Goal: Transaction & Acquisition: Book appointment/travel/reservation

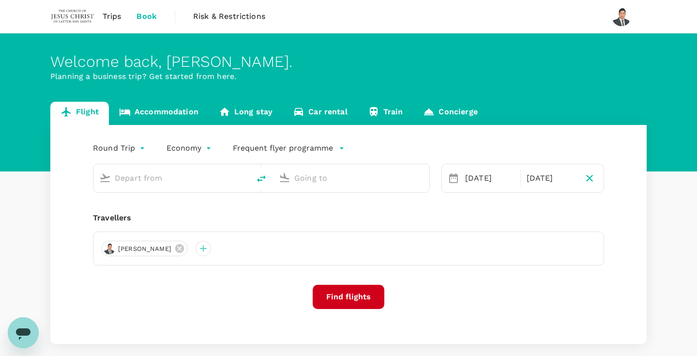
type input "Kuching Intl (KCH)"
type input "[GEOGRAPHIC_DATA], [GEOGRAPHIC_DATA] (any)"
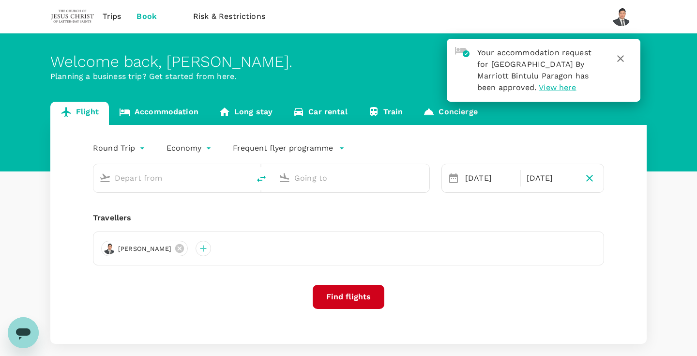
type input "Kuching Intl (KCH)"
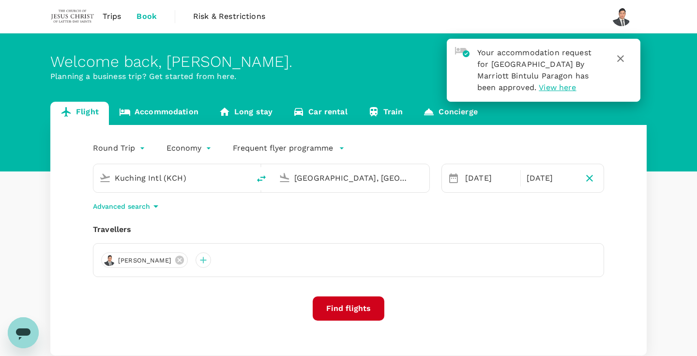
click at [326, 181] on input "[GEOGRAPHIC_DATA], [GEOGRAPHIC_DATA] (any)" at bounding box center [351, 177] width 115 height 15
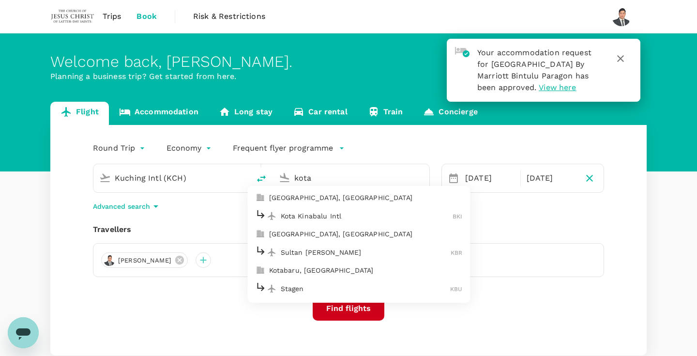
click at [349, 198] on p "[GEOGRAPHIC_DATA], [GEOGRAPHIC_DATA]" at bounding box center [366, 198] width 194 height 10
type input "[GEOGRAPHIC_DATA], [GEOGRAPHIC_DATA] (any)"
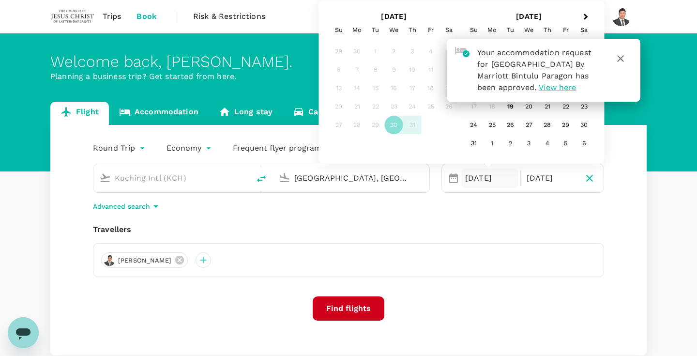
click at [626, 53] on icon "button" at bounding box center [621, 59] width 12 height 12
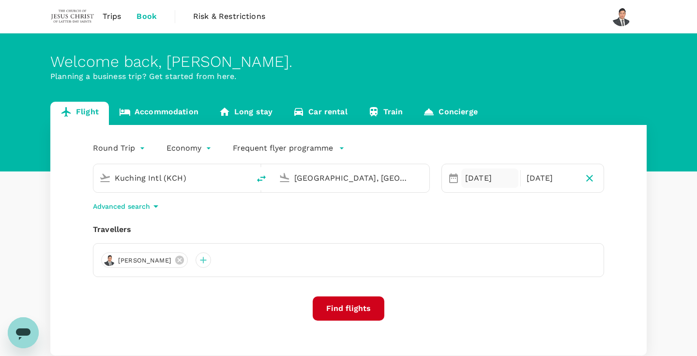
click at [501, 176] on div "[DATE]" at bounding box center [490, 178] width 57 height 19
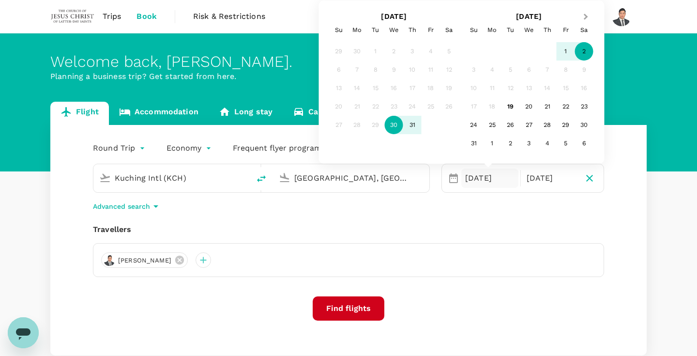
click at [587, 20] on button "Next Month" at bounding box center [586, 17] width 15 height 15
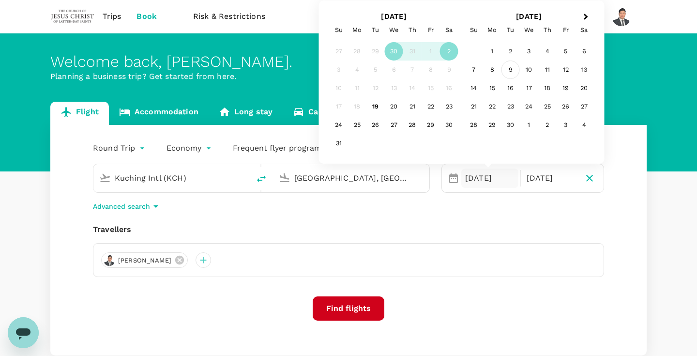
click at [511, 73] on div "9" at bounding box center [511, 70] width 18 height 18
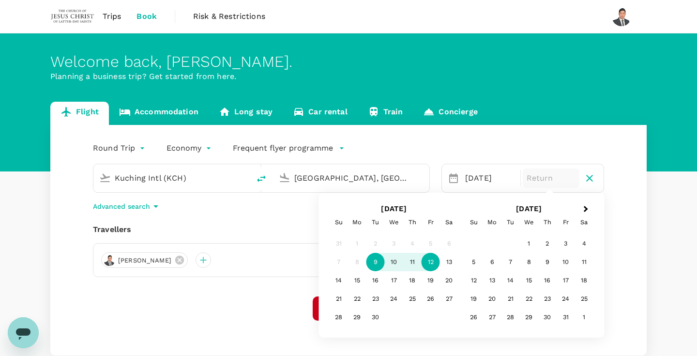
click at [431, 261] on div "12" at bounding box center [431, 262] width 18 height 18
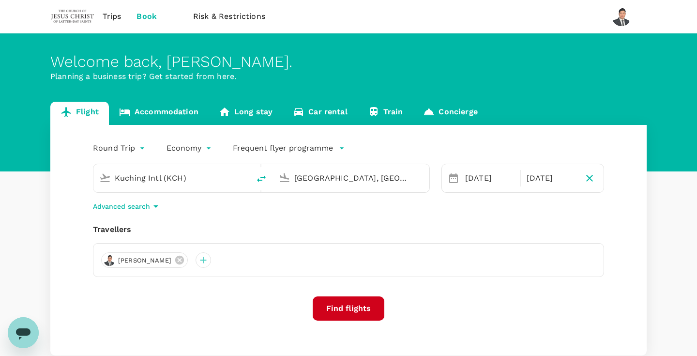
click at [360, 311] on button "Find flights" at bounding box center [349, 308] width 72 height 24
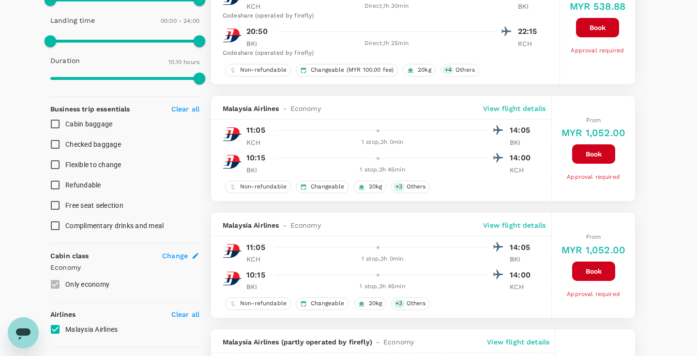
scroll to position [289, 0]
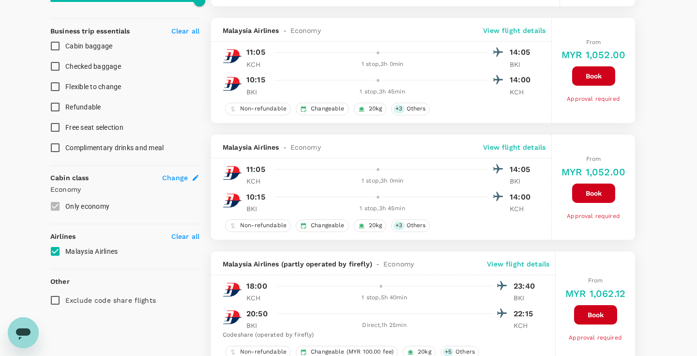
type input "1430"
checkbox input "false"
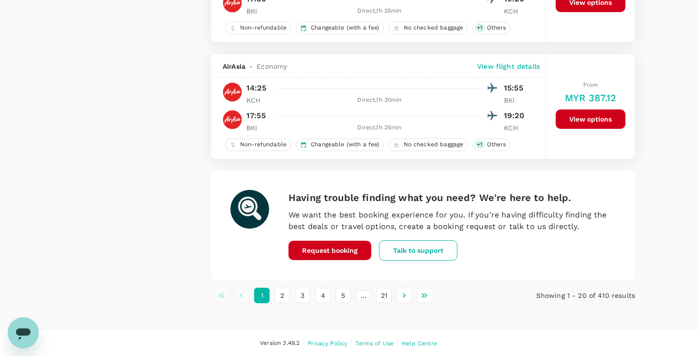
scroll to position [2266, 0]
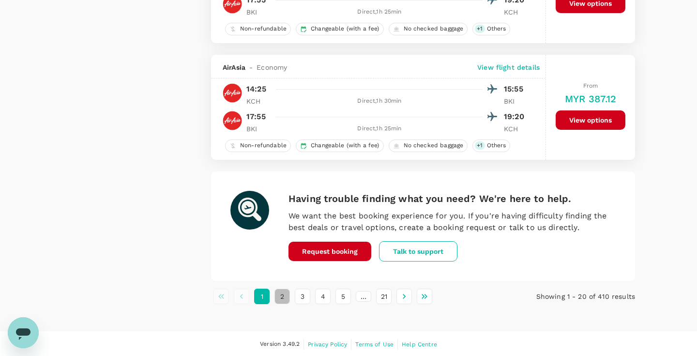
click at [284, 297] on button "2" at bounding box center [282, 296] width 15 height 15
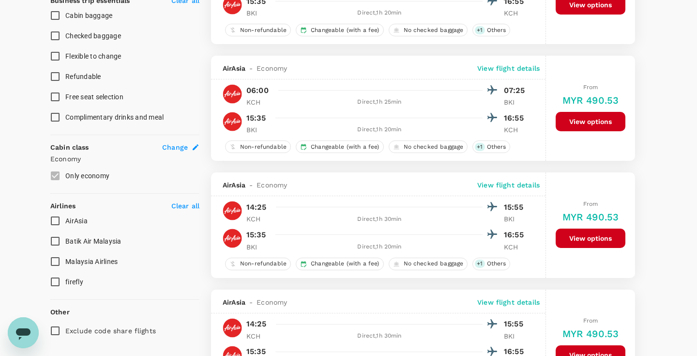
scroll to position [414, 0]
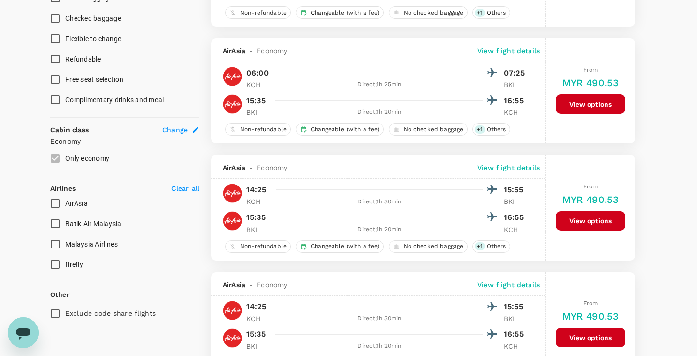
click at [54, 242] on input "Malaysia Airlines" at bounding box center [55, 244] width 20 height 20
checkbox input "true"
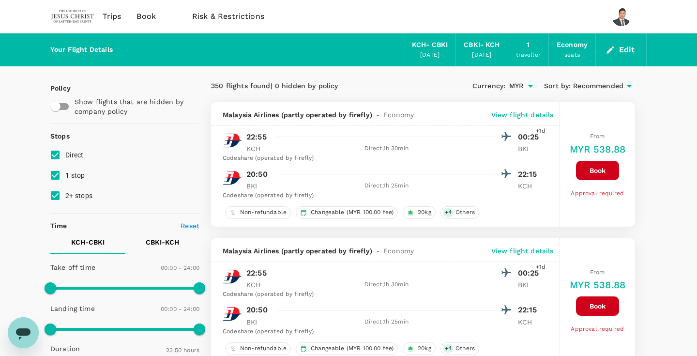
scroll to position [0, 0]
click at [145, 21] on span "Book" at bounding box center [146, 17] width 19 height 12
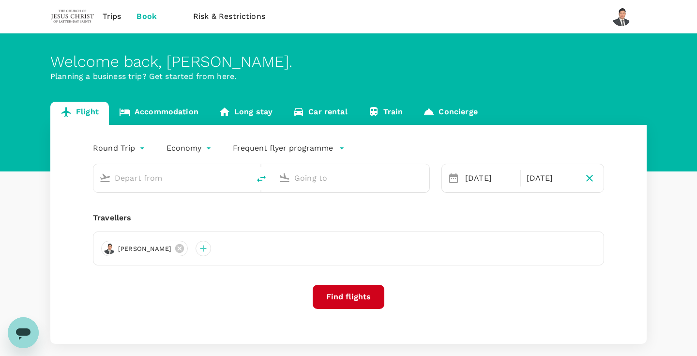
type input "Kuching Intl (KCH)"
type input "[GEOGRAPHIC_DATA], [GEOGRAPHIC_DATA] (any)"
type input "Kuching Intl (KCH)"
type input "[GEOGRAPHIC_DATA], [GEOGRAPHIC_DATA] (any)"
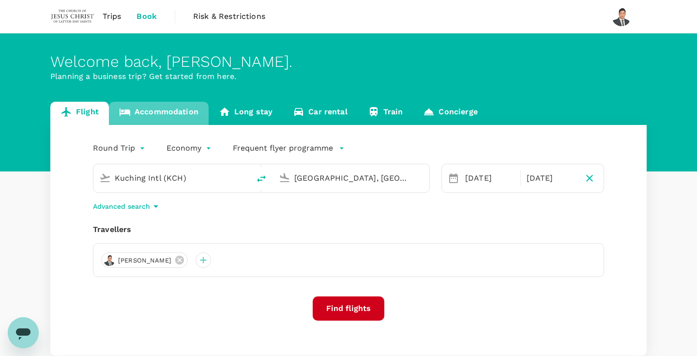
click at [173, 124] on link "Accommodation" at bounding box center [159, 113] width 100 height 23
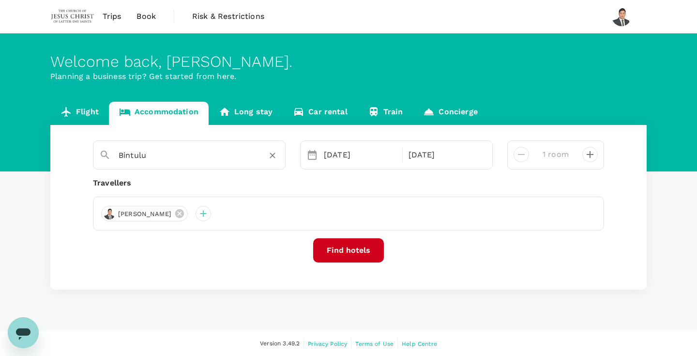
click at [194, 152] on input "Bintulu" at bounding box center [186, 155] width 134 height 15
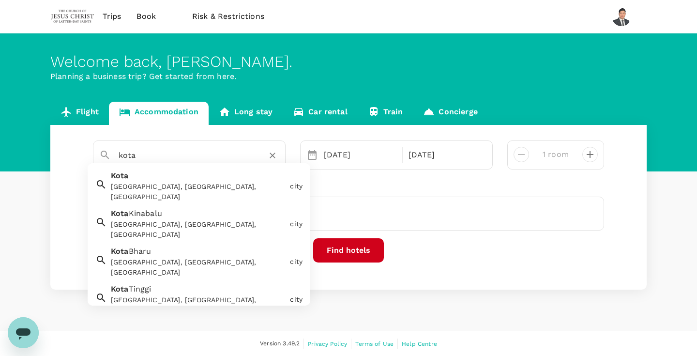
click at [196, 219] on div "[GEOGRAPHIC_DATA], [GEOGRAPHIC_DATA], [GEOGRAPHIC_DATA]" at bounding box center [198, 229] width 175 height 20
type input "[GEOGRAPHIC_DATA]"
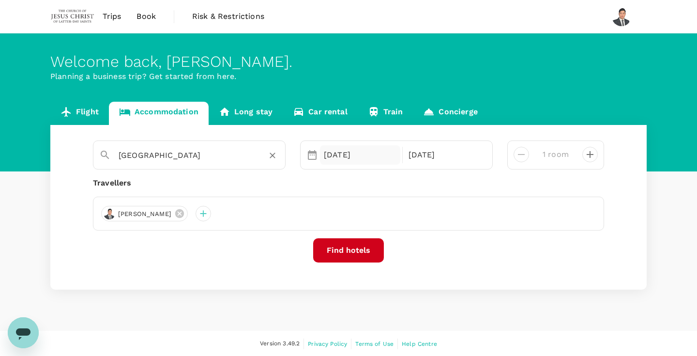
click at [348, 156] on div "[DATE]" at bounding box center [360, 154] width 80 height 19
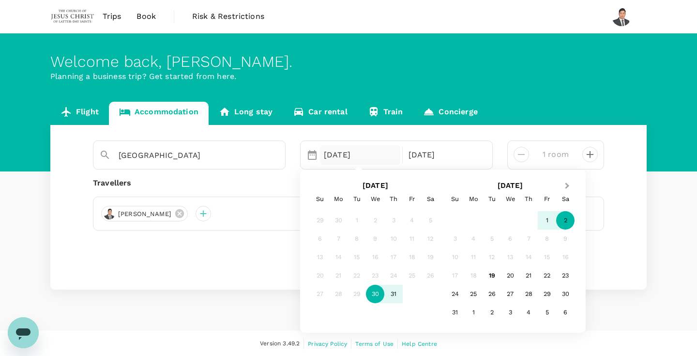
click at [568, 189] on button "Next Month" at bounding box center [568, 186] width 15 height 15
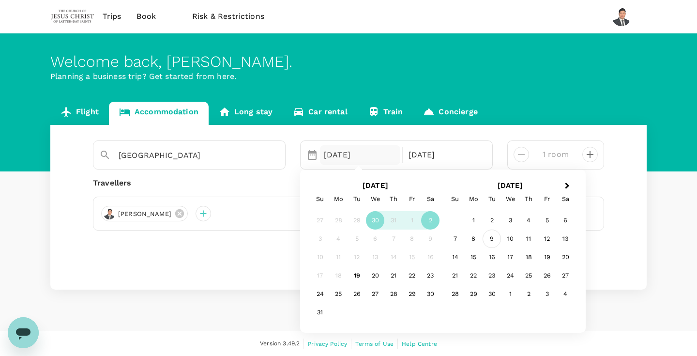
click at [492, 238] on div "9" at bounding box center [492, 239] width 18 height 18
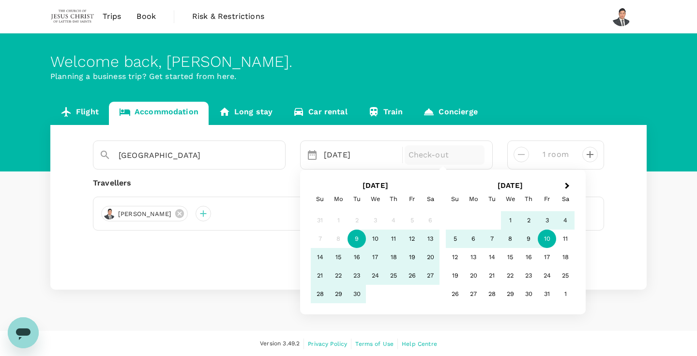
click at [546, 239] on div "10" at bounding box center [547, 239] width 18 height 18
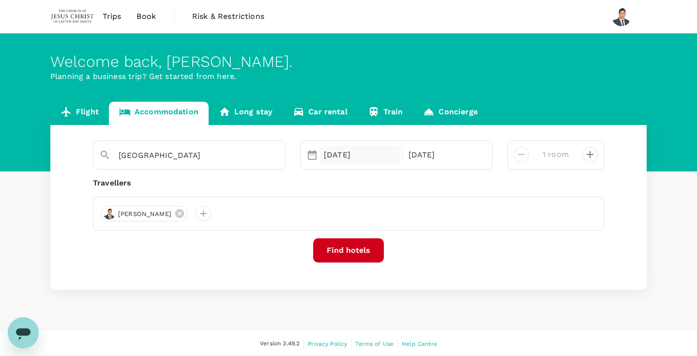
click at [352, 155] on div "[DATE]" at bounding box center [360, 154] width 80 height 19
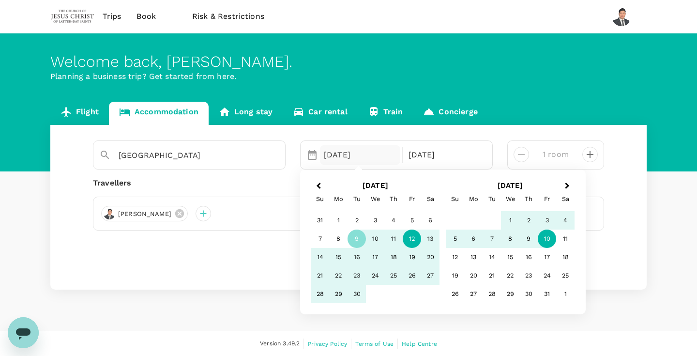
click at [411, 237] on div "12" at bounding box center [412, 239] width 18 height 18
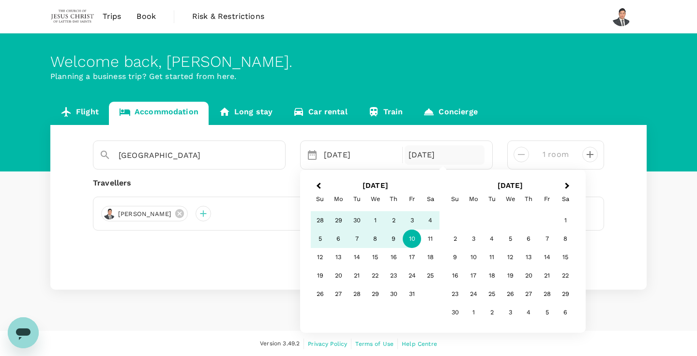
click at [433, 155] on div "[DATE]" at bounding box center [445, 154] width 80 height 19
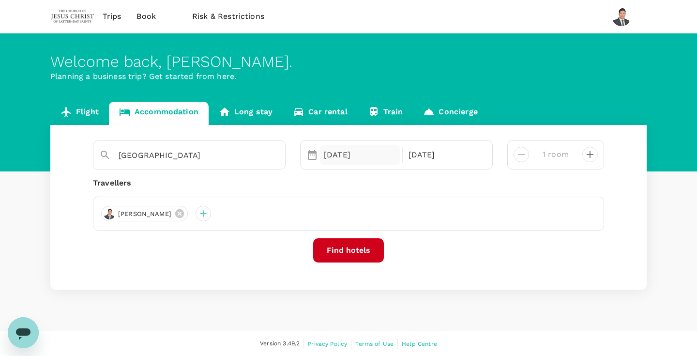
click at [353, 160] on div "[DATE]" at bounding box center [360, 154] width 80 height 19
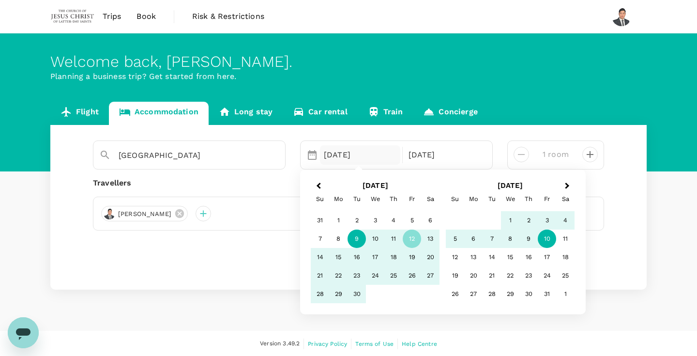
click at [357, 234] on div "9" at bounding box center [357, 239] width 18 height 18
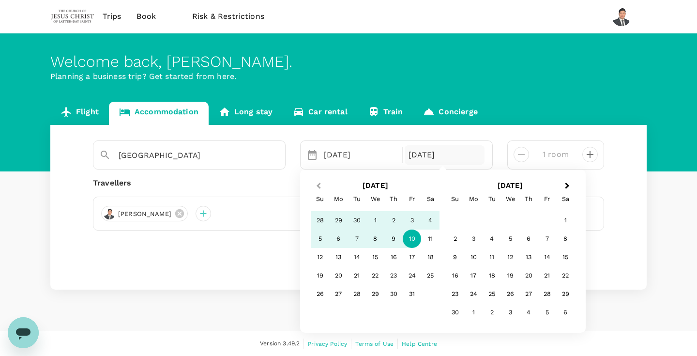
click at [319, 186] on span "Previous Month" at bounding box center [319, 186] width 0 height 11
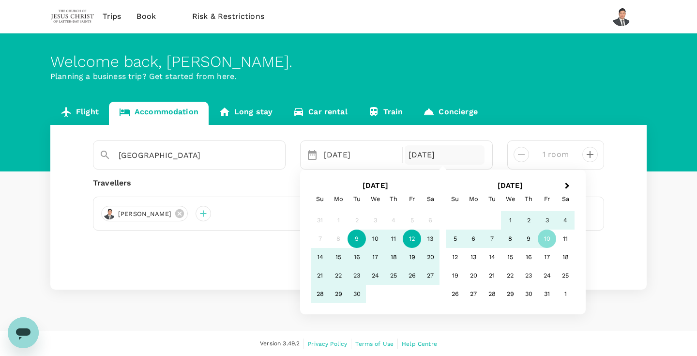
click at [412, 238] on div "12" at bounding box center [412, 239] width 18 height 18
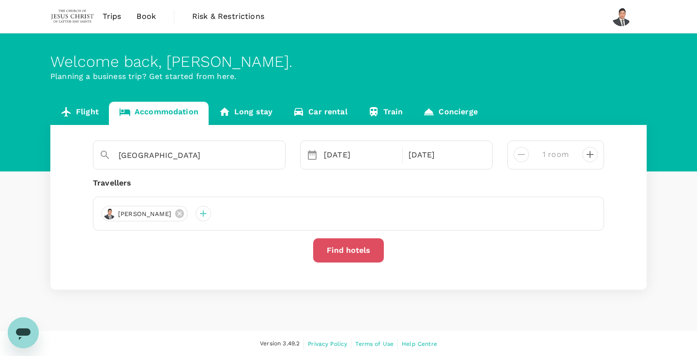
click at [363, 257] on button "Find hotels" at bounding box center [348, 250] width 71 height 24
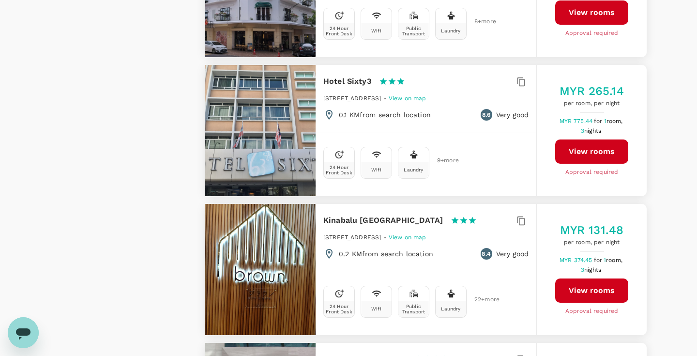
scroll to position [1602, 0]
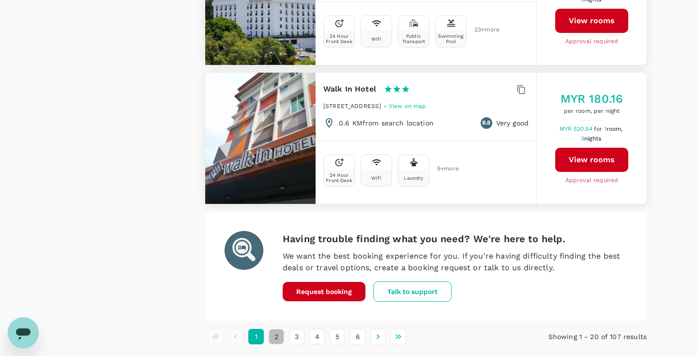
click at [276, 329] on button "2" at bounding box center [276, 336] width 15 height 15
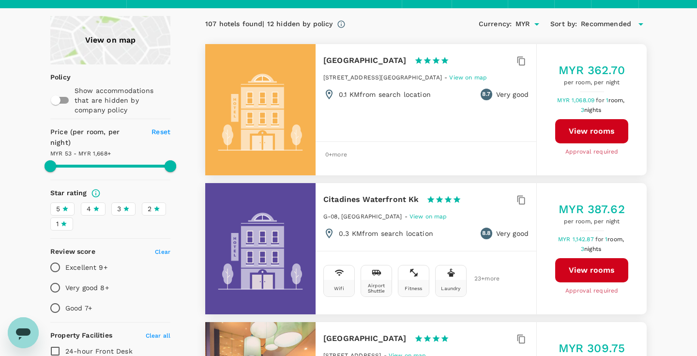
scroll to position [0, 0]
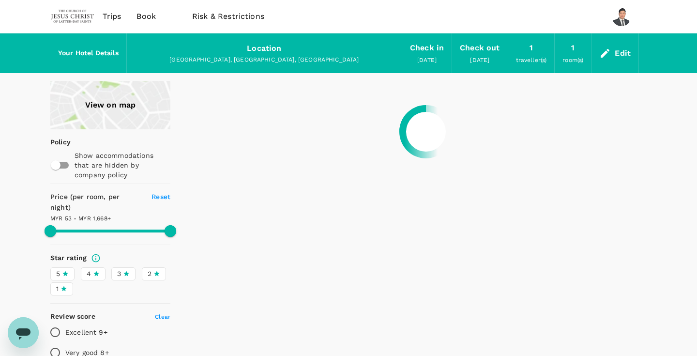
type input "1667.01"
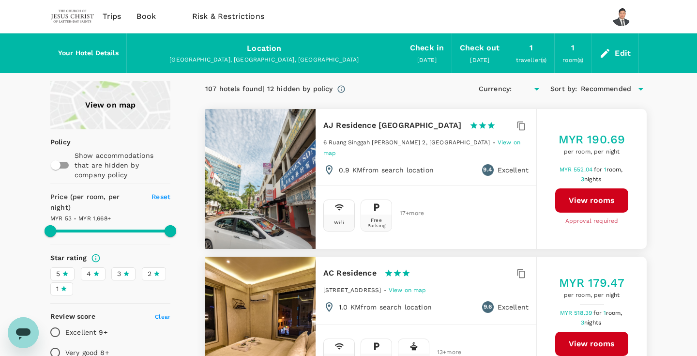
type input "MYR"
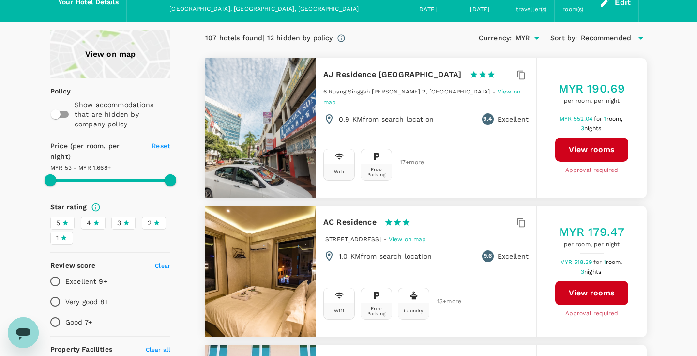
scroll to position [185, 0]
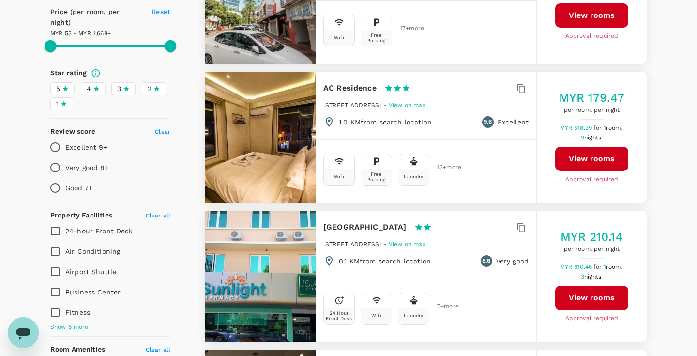
click at [87, 142] on p "Excellent 9+" at bounding box center [86, 147] width 42 height 10
click at [65, 137] on input "Excellent 9+" at bounding box center [55, 147] width 20 height 20
radio input "true"
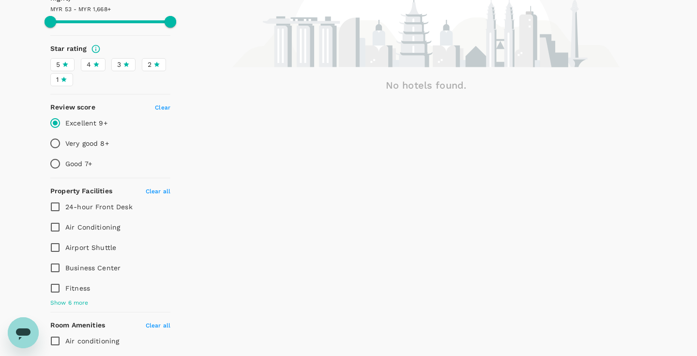
click at [91, 60] on span "4" at bounding box center [89, 65] width 4 height 10
click at [0, 0] on input "4" at bounding box center [0, 0] width 0 height 0
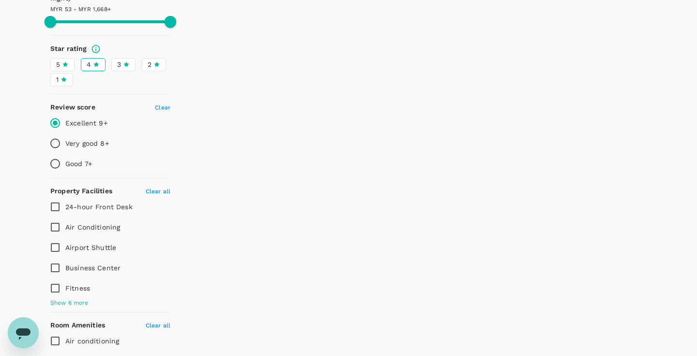
type input "1667.01"
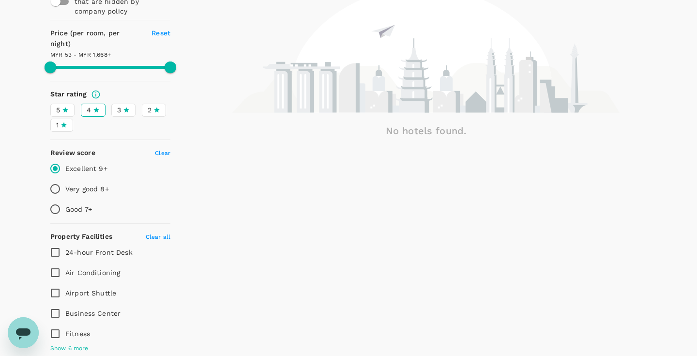
scroll to position [136, 0]
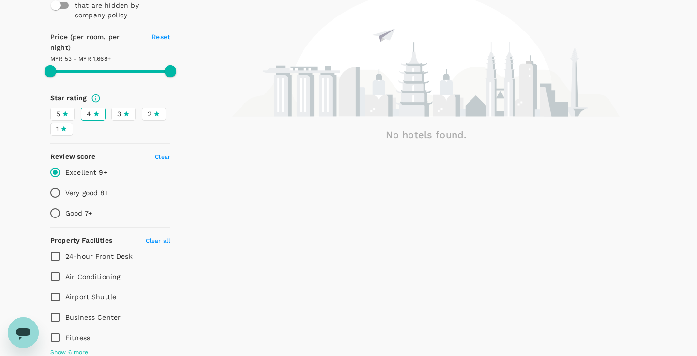
click at [87, 188] on p "Very good 8+" at bounding box center [87, 193] width 44 height 10
click at [65, 183] on input "Very good 8+" at bounding box center [55, 193] width 20 height 20
radio input "true"
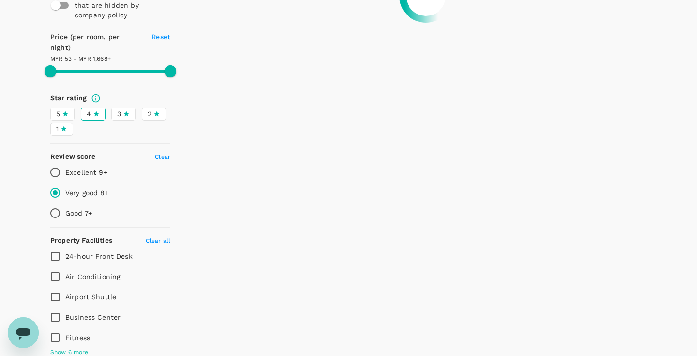
type input "1667.01"
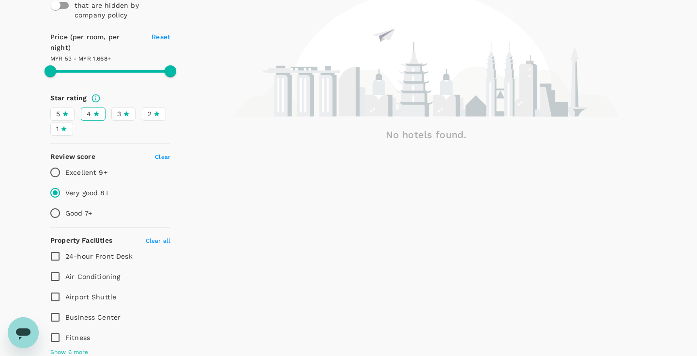
type input "MYR"
click at [75, 188] on p "Very good 8+" at bounding box center [87, 193] width 44 height 10
click at [65, 183] on input "Very good 8+" at bounding box center [55, 193] width 20 height 20
click at [162, 162] on div "Excellent 9+" at bounding box center [110, 172] width 120 height 20
click at [164, 154] on span "Clear" at bounding box center [162, 157] width 15 height 7
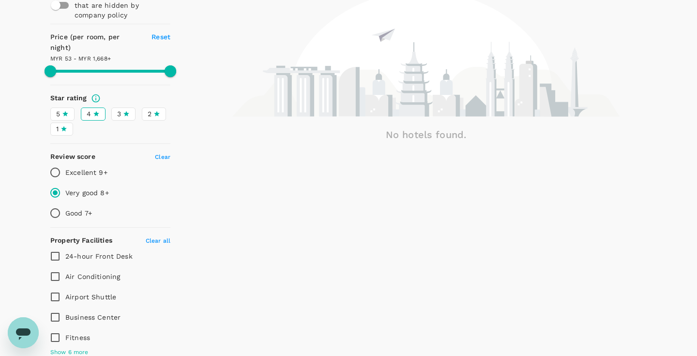
type input "1667.01"
radio input "false"
click at [96, 111] on icon at bounding box center [96, 113] width 6 height 5
click at [0, 0] on input "4" at bounding box center [0, 0] width 0 height 0
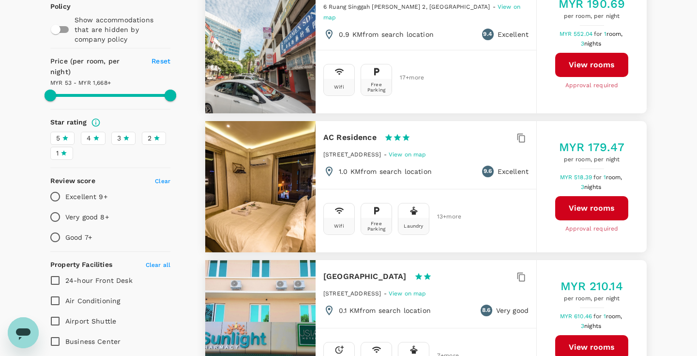
type input "1667.01"
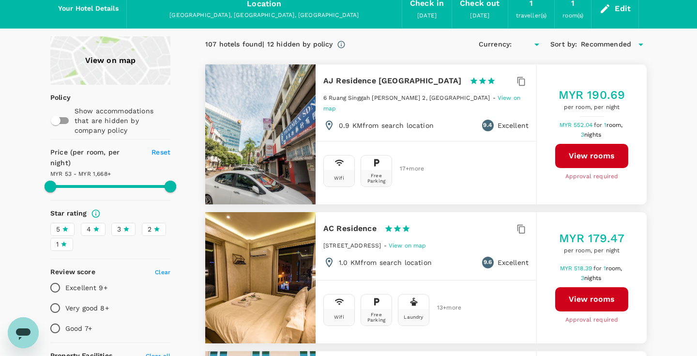
type input "MYR"
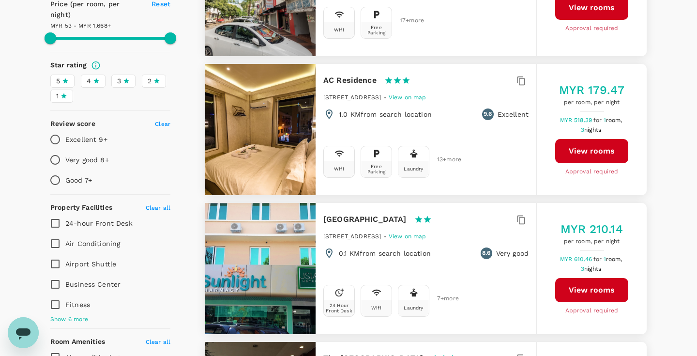
scroll to position [2, 0]
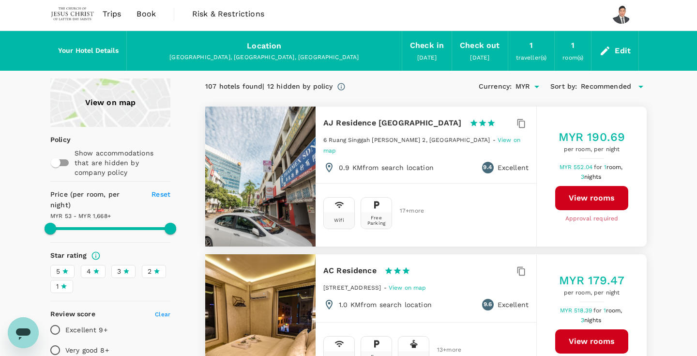
click at [99, 268] on icon at bounding box center [96, 271] width 7 height 7
click at [0, 0] on input "4" at bounding box center [0, 0] width 0 height 0
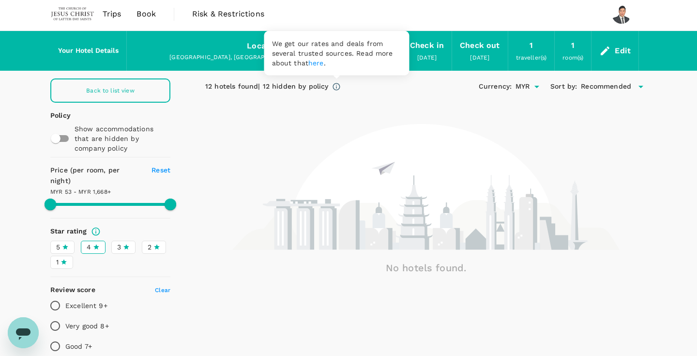
click at [337, 89] on icon at bounding box center [336, 86] width 9 height 9
click at [305, 88] on div "12 hotels found | 12 hidden by policy" at bounding box center [266, 86] width 123 height 11
click at [334, 86] on icon at bounding box center [336, 86] width 9 height 9
click at [315, 64] on link "here" at bounding box center [315, 63] width 15 height 8
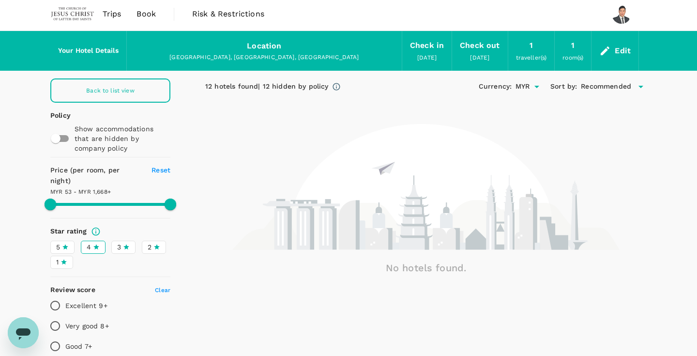
click at [123, 244] on icon at bounding box center [126, 247] width 7 height 7
click at [0, 0] on input "3" at bounding box center [0, 0] width 0 height 0
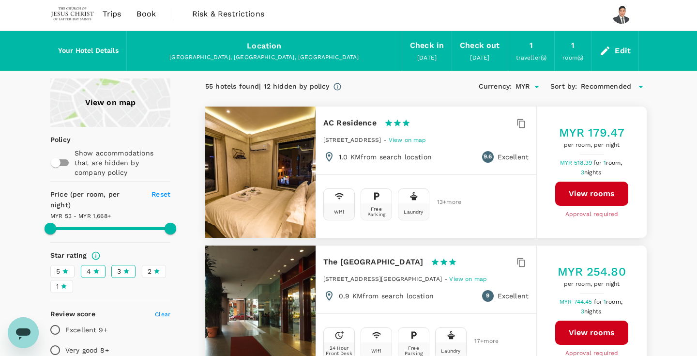
type input "1667.01"
click at [82, 325] on p "Excellent 9+" at bounding box center [86, 330] width 42 height 10
click at [65, 320] on input "Excellent 9+" at bounding box center [55, 330] width 20 height 20
radio input "true"
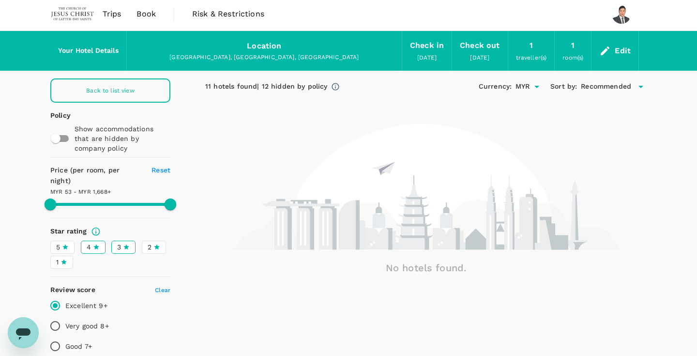
click at [164, 173] on div "Reset" at bounding box center [155, 175] width 30 height 21
click at [165, 167] on span "Reset" at bounding box center [161, 170] width 19 height 8
click at [160, 287] on span "Clear" at bounding box center [162, 290] width 15 height 7
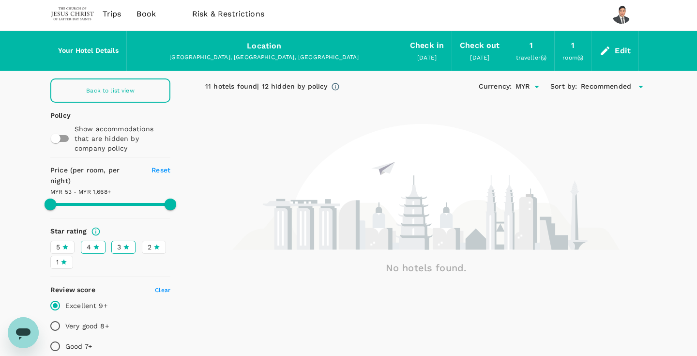
type input "1667.01"
radio input "false"
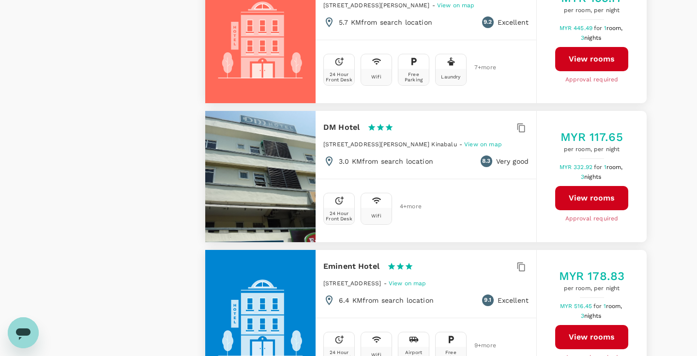
scroll to position [2730, 0]
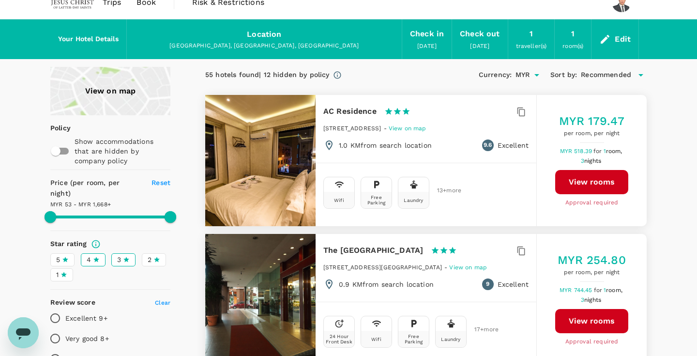
scroll to position [0, 0]
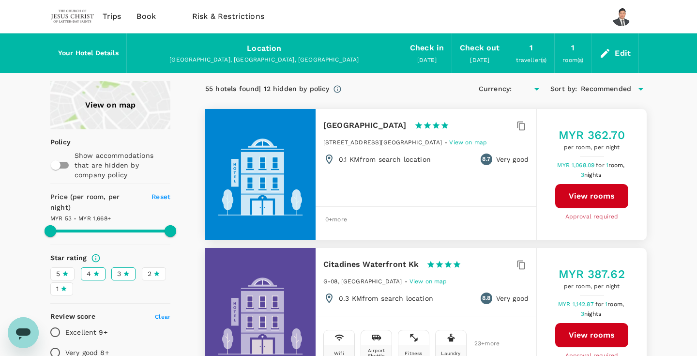
type input "1667.01"
type input "MYR"
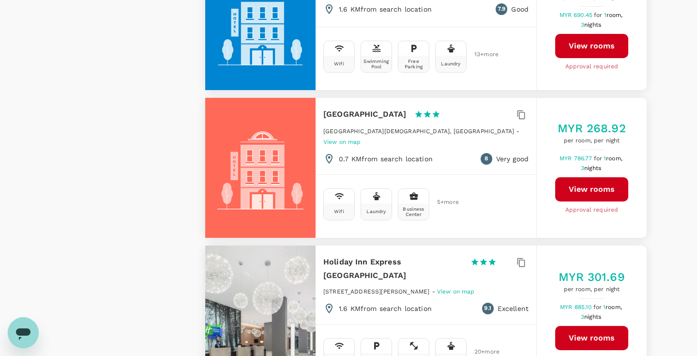
scroll to position [991, 0]
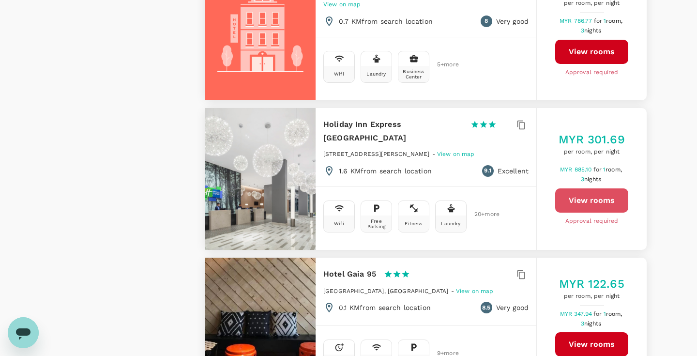
click at [587, 188] on button "View rooms" at bounding box center [591, 200] width 73 height 24
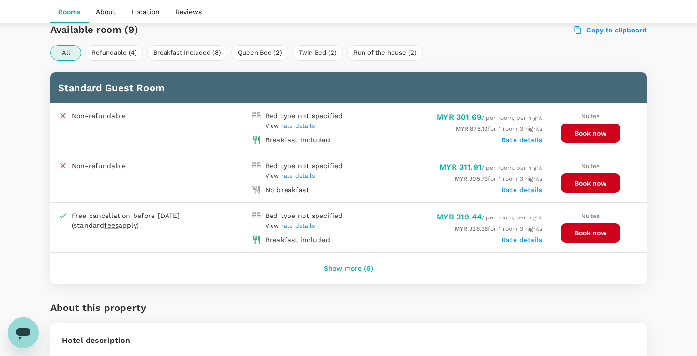
scroll to position [460, 0]
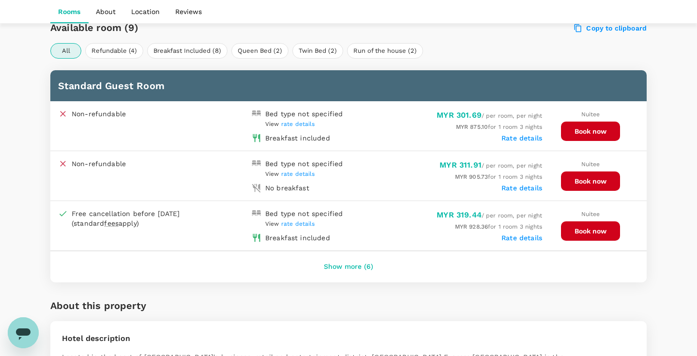
click at [364, 264] on button "Show more (6)" at bounding box center [348, 266] width 77 height 23
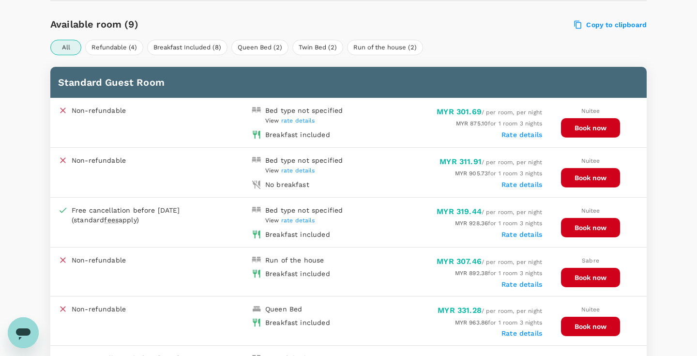
scroll to position [0, 0]
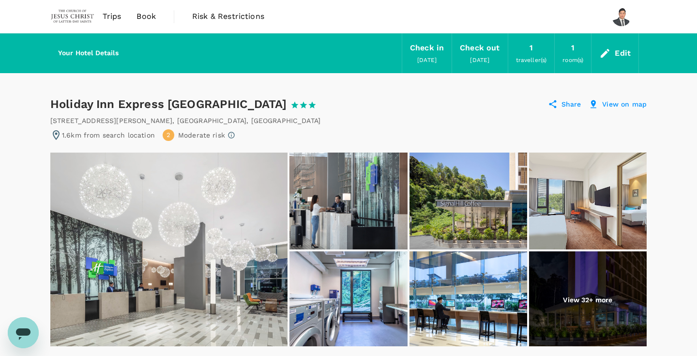
click at [569, 279] on img at bounding box center [588, 299] width 118 height 97
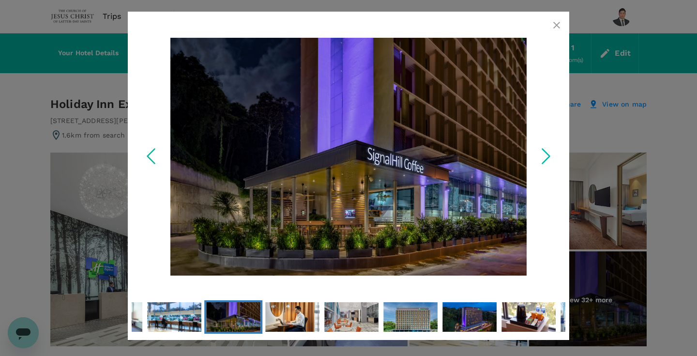
click at [548, 158] on polyline "Next Slide" at bounding box center [546, 156] width 7 height 15
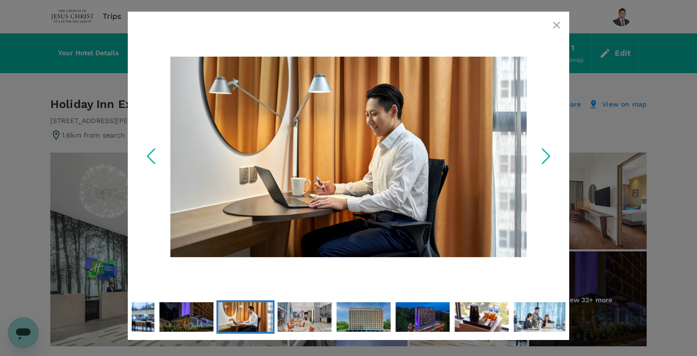
click at [548, 158] on polyline "Next Slide" at bounding box center [546, 156] width 7 height 15
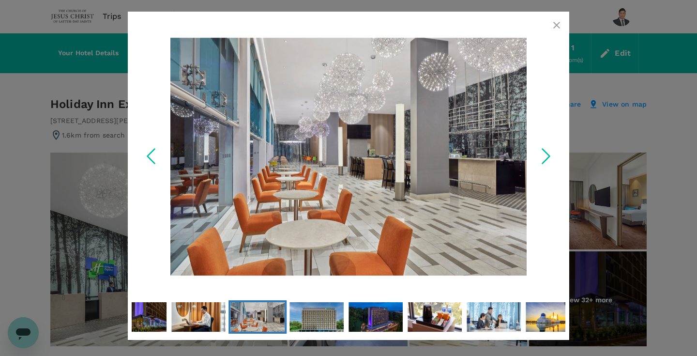
click at [548, 158] on polyline "Next Slide" at bounding box center [546, 156] width 7 height 15
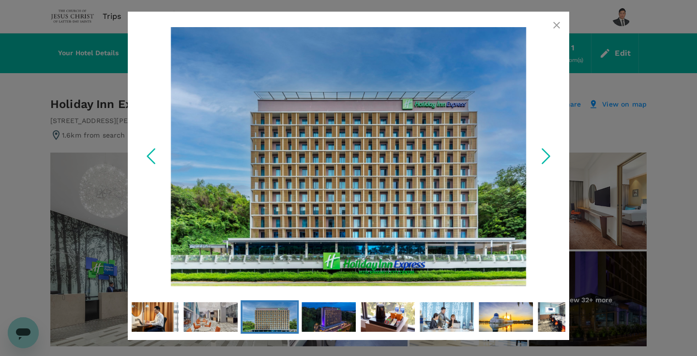
click at [548, 158] on polyline "Next Slide" at bounding box center [546, 156] width 7 height 15
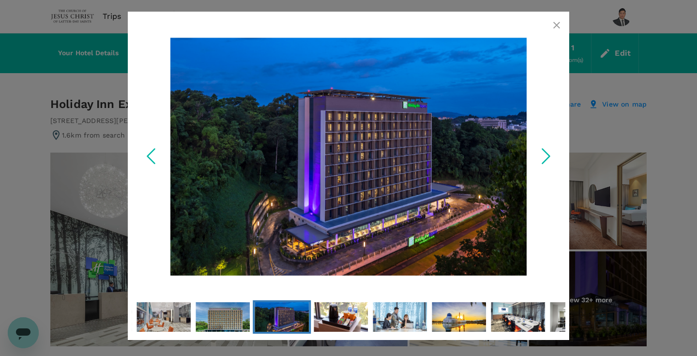
click at [548, 158] on polyline "Next Slide" at bounding box center [546, 156] width 7 height 15
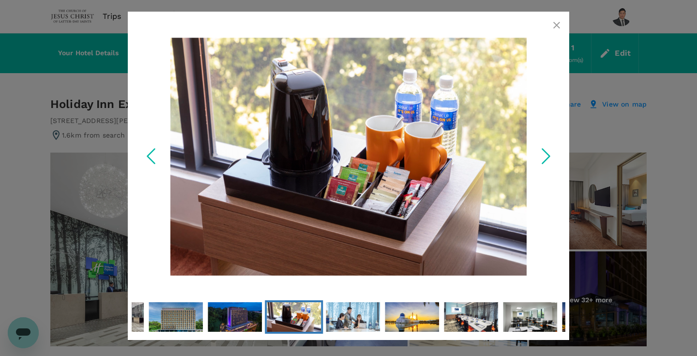
click at [548, 158] on polyline "Next Slide" at bounding box center [546, 156] width 7 height 15
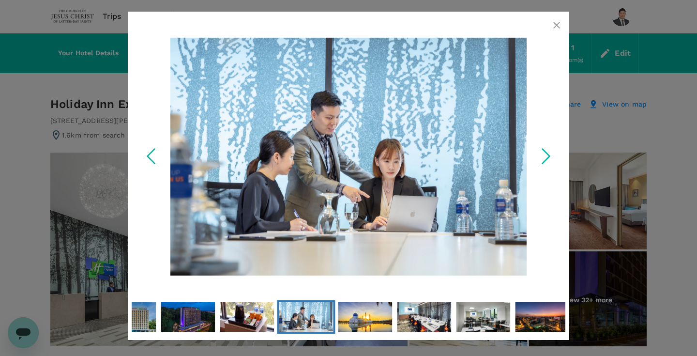
click at [548, 158] on polyline "Next Slide" at bounding box center [546, 156] width 7 height 15
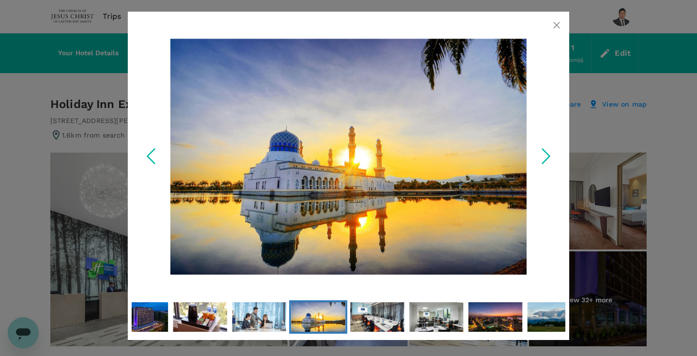
click at [548, 158] on polyline "Next Slide" at bounding box center [546, 156] width 7 height 15
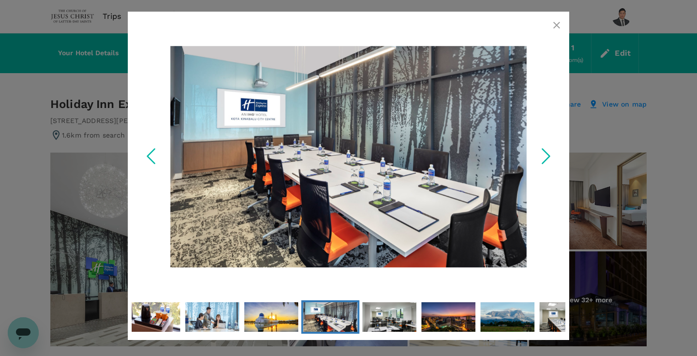
click at [548, 158] on polyline "Next Slide" at bounding box center [546, 156] width 7 height 15
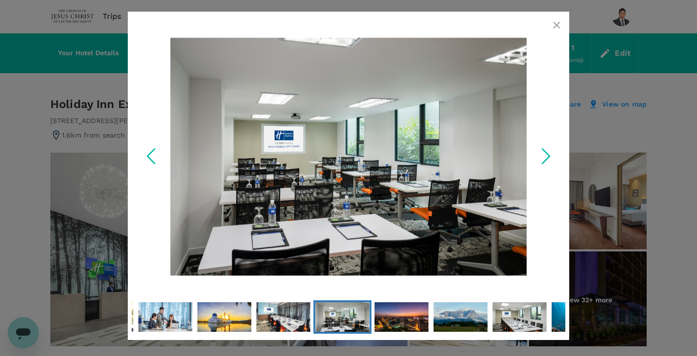
click at [548, 158] on polyline "Next Slide" at bounding box center [546, 156] width 7 height 15
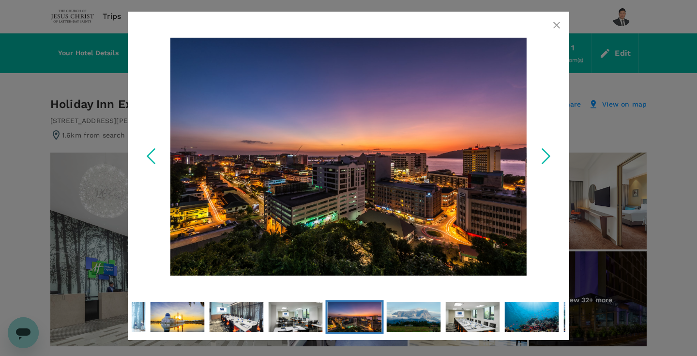
click at [548, 158] on polyline "Next Slide" at bounding box center [546, 156] width 7 height 15
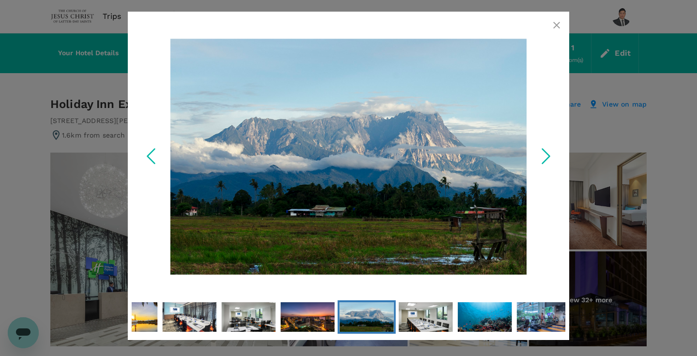
click at [548, 158] on polyline "Next Slide" at bounding box center [546, 156] width 7 height 15
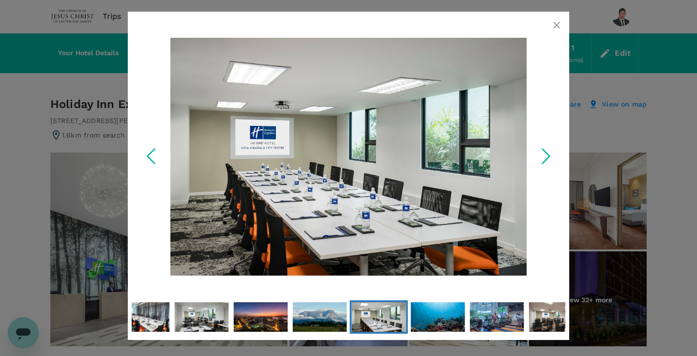
click at [548, 158] on polyline "Next Slide" at bounding box center [546, 156] width 7 height 15
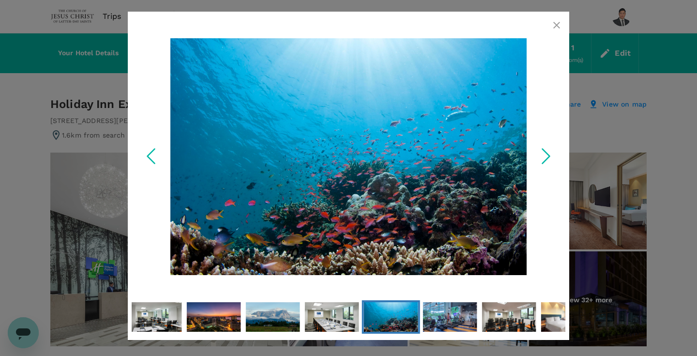
click at [548, 158] on polyline "Next Slide" at bounding box center [546, 156] width 7 height 15
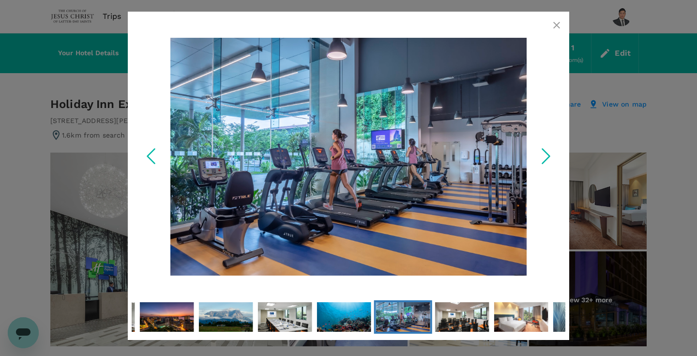
click at [548, 158] on polyline "Next Slide" at bounding box center [546, 156] width 7 height 15
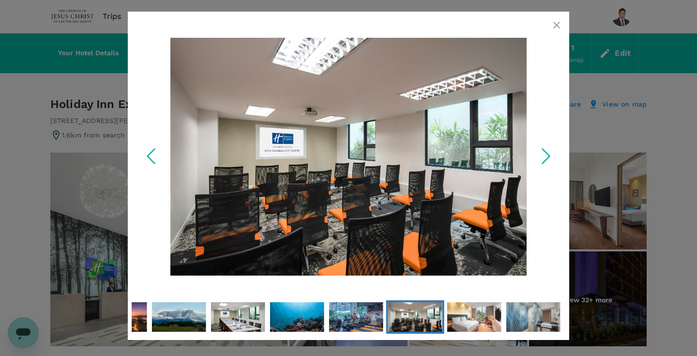
click at [548, 158] on polyline "Next Slide" at bounding box center [546, 156] width 7 height 15
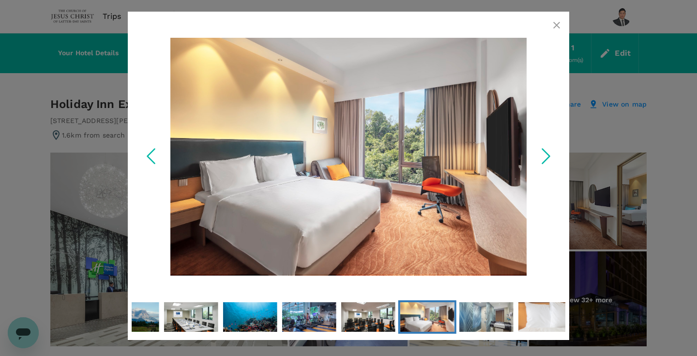
click at [548, 158] on polyline "Next Slide" at bounding box center [546, 156] width 7 height 15
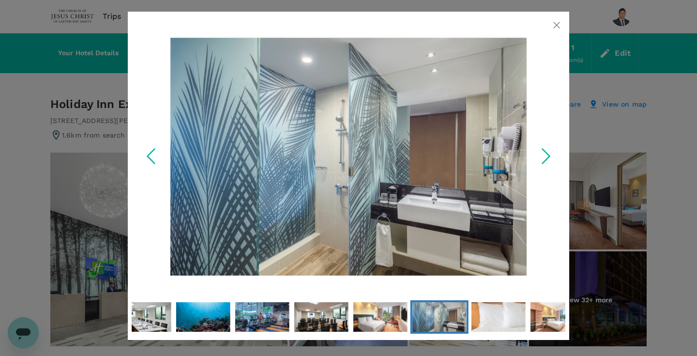
click at [548, 159] on polyline "Next Slide" at bounding box center [546, 156] width 7 height 15
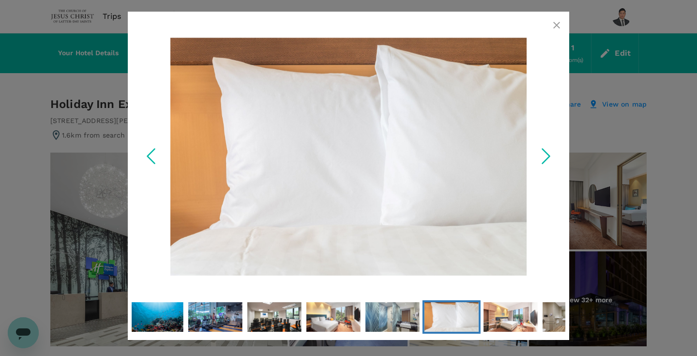
click at [548, 159] on polyline "Next Slide" at bounding box center [546, 156] width 7 height 15
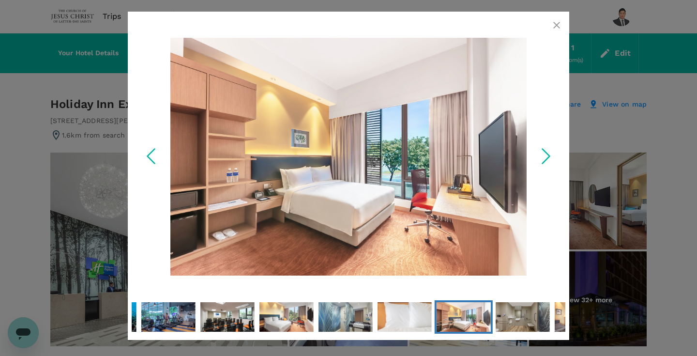
click at [548, 159] on polyline "Next Slide" at bounding box center [546, 156] width 7 height 15
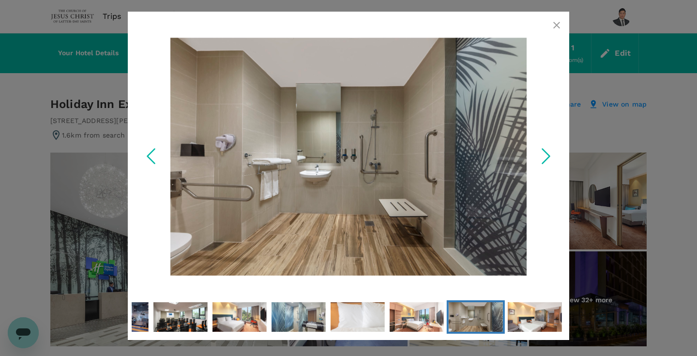
click at [548, 160] on icon "Next Slide" at bounding box center [546, 155] width 29 height 29
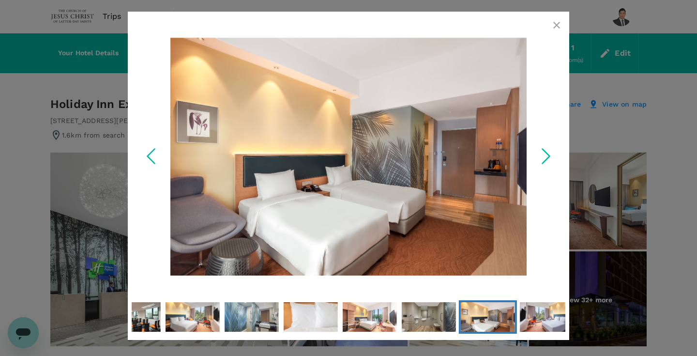
click at [548, 160] on icon "Next Slide" at bounding box center [546, 155] width 29 height 29
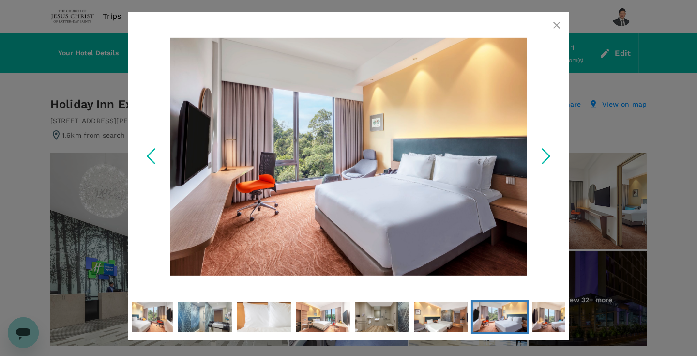
click at [559, 27] on icon "button" at bounding box center [557, 25] width 7 height 7
